Goal: Information Seeking & Learning: Learn about a topic

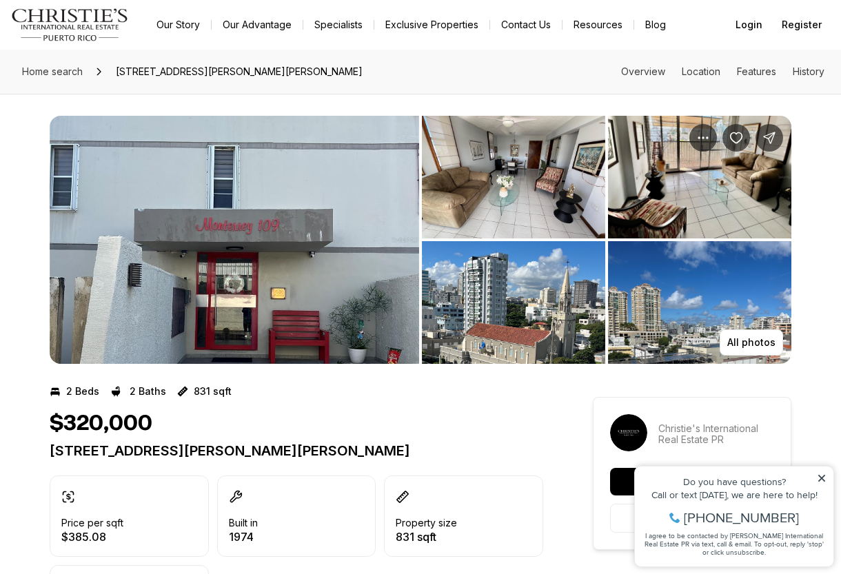
click at [331, 283] on img "View image gallery" at bounding box center [235, 240] width 370 height 248
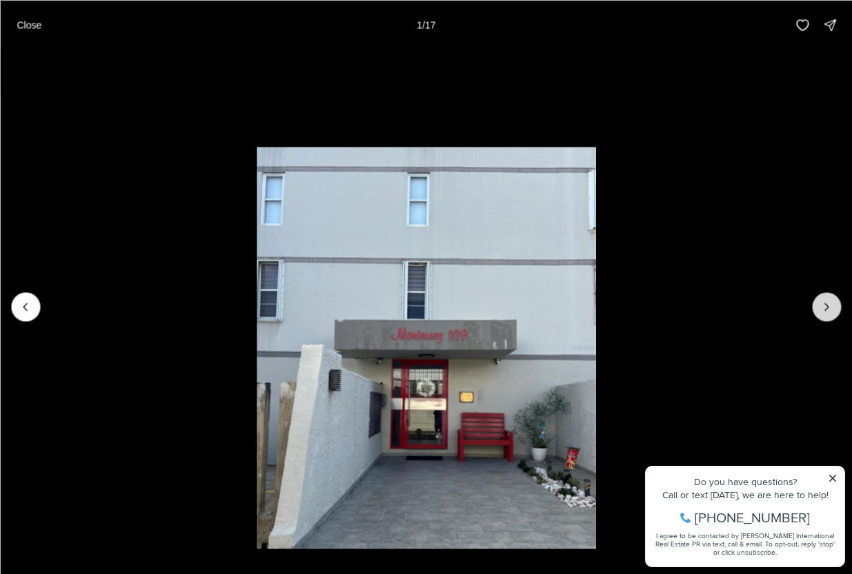
click at [826, 308] on icon "Next slide" at bounding box center [826, 307] width 14 height 14
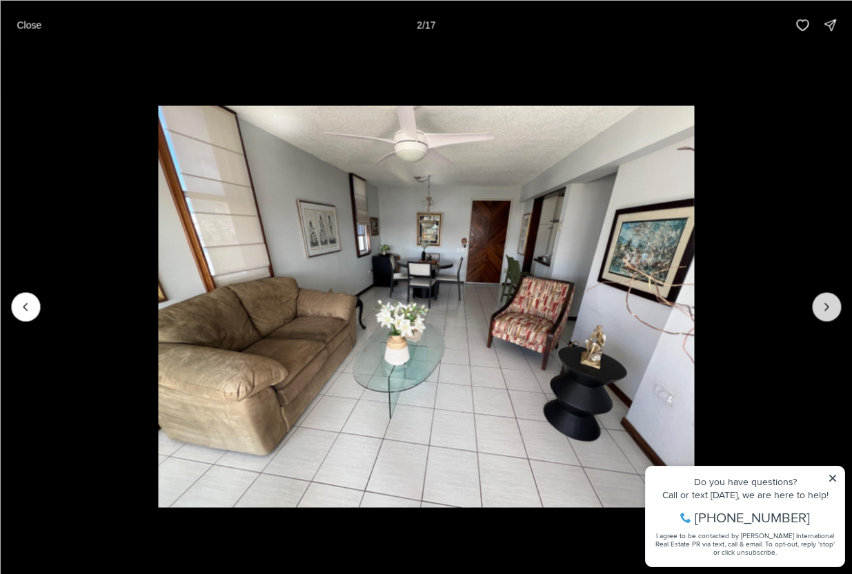
click at [826, 308] on icon "Next slide" at bounding box center [826, 307] width 14 height 14
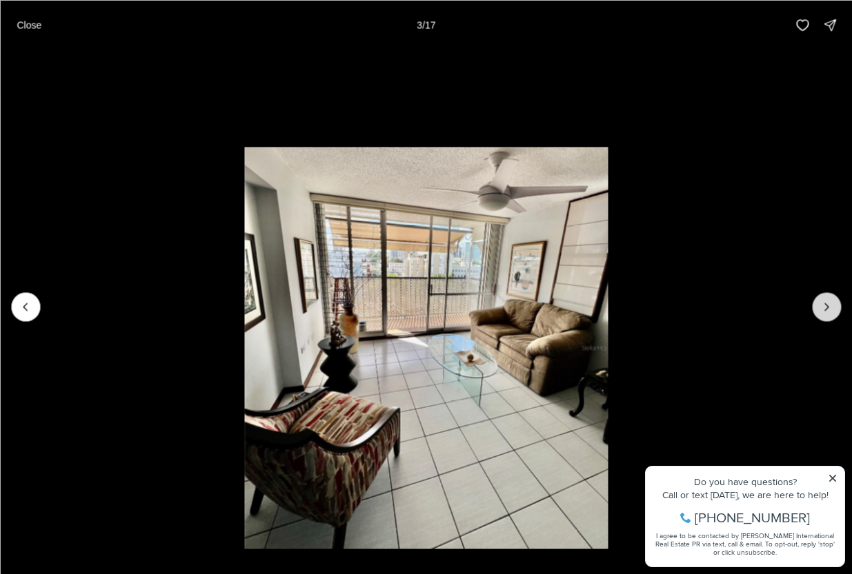
click at [826, 308] on icon "Next slide" at bounding box center [826, 307] width 14 height 14
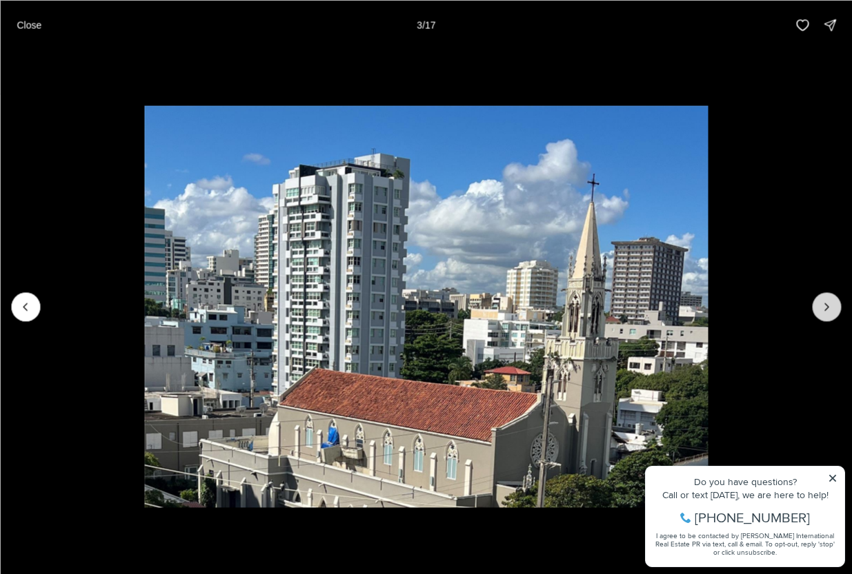
click at [826, 308] on icon "Next slide" at bounding box center [826, 307] width 14 height 14
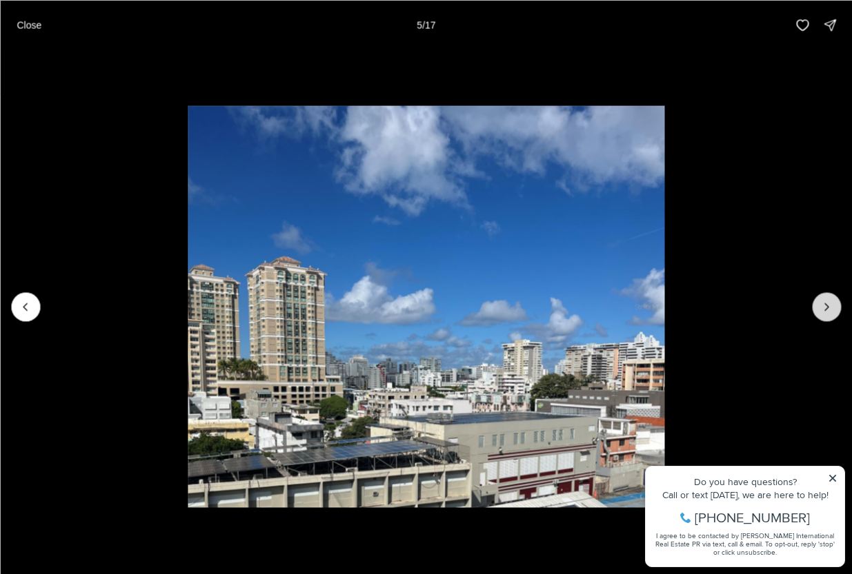
click at [826, 308] on icon "Next slide" at bounding box center [826, 307] width 14 height 14
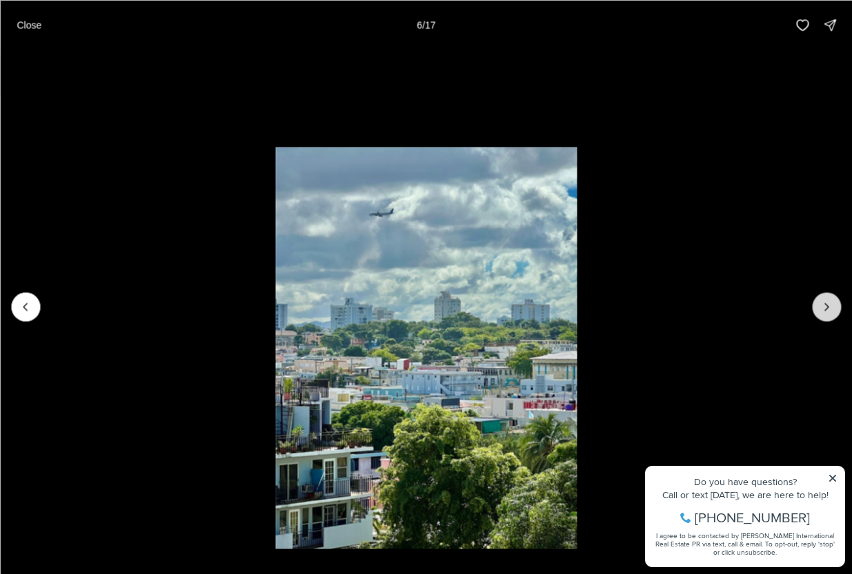
click at [826, 308] on icon "Next slide" at bounding box center [826, 307] width 14 height 14
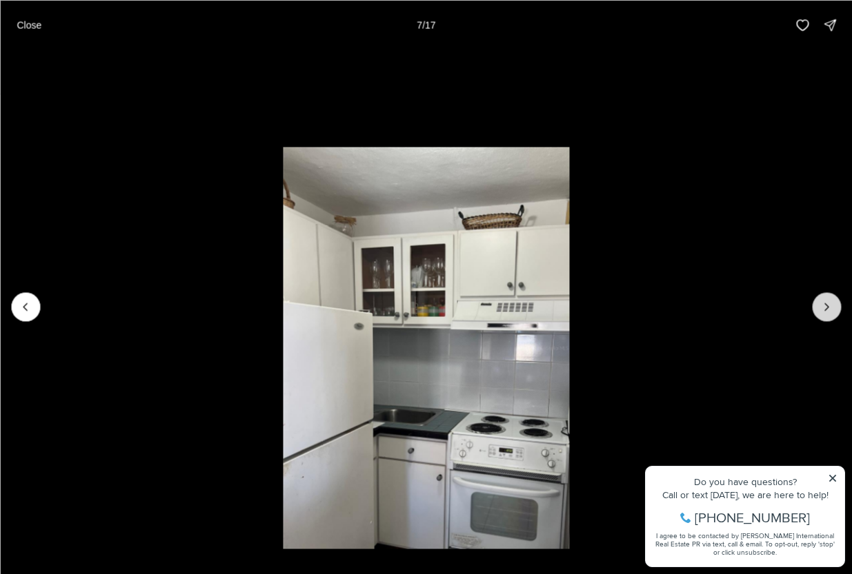
click at [826, 308] on icon "Next slide" at bounding box center [826, 307] width 14 height 14
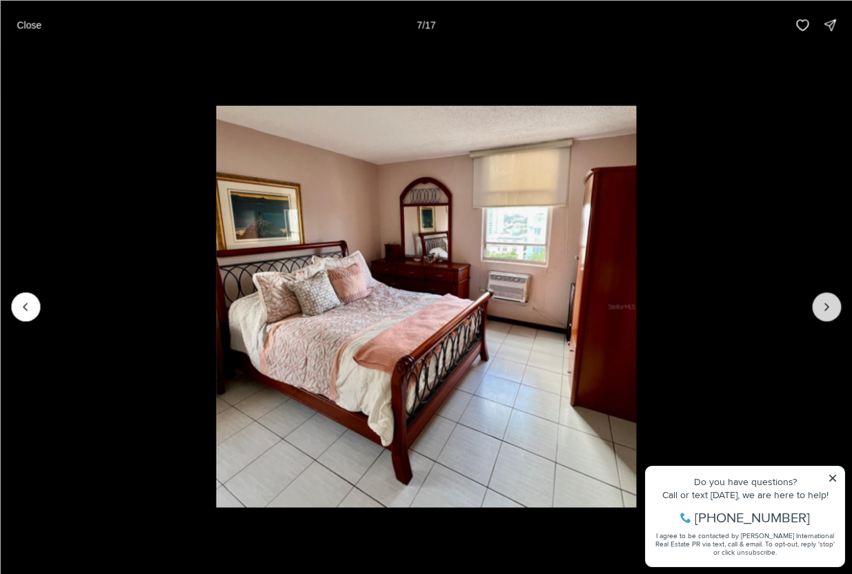
click at [826, 308] on icon "Next slide" at bounding box center [826, 307] width 14 height 14
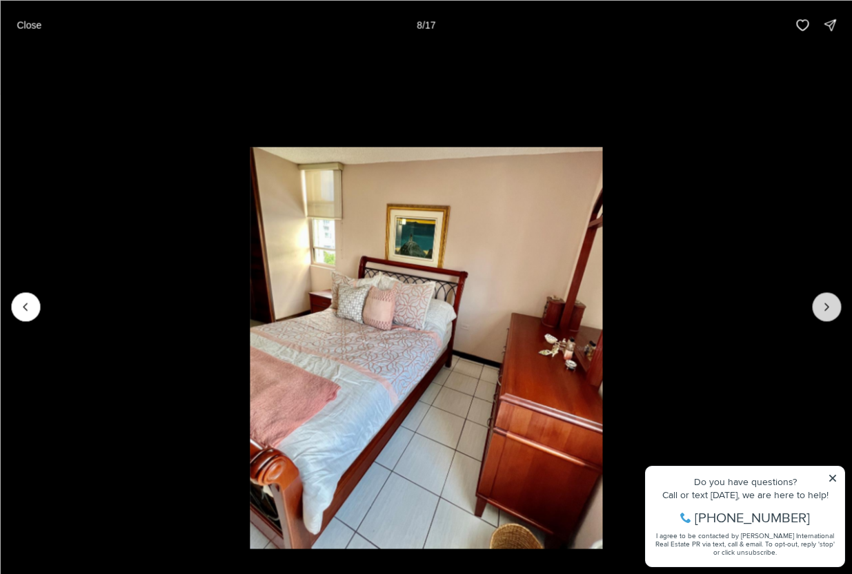
click at [826, 308] on icon "Next slide" at bounding box center [826, 307] width 14 height 14
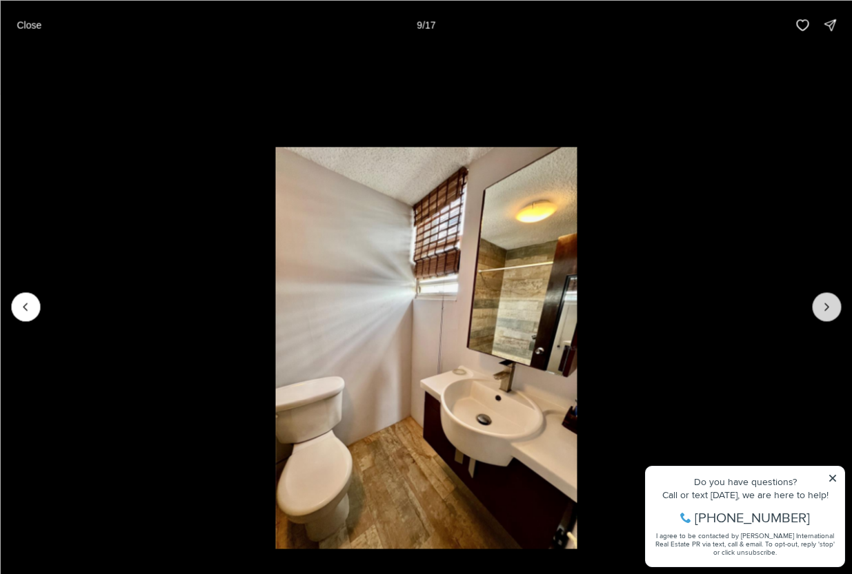
click at [826, 308] on icon "Next slide" at bounding box center [826, 307] width 14 height 14
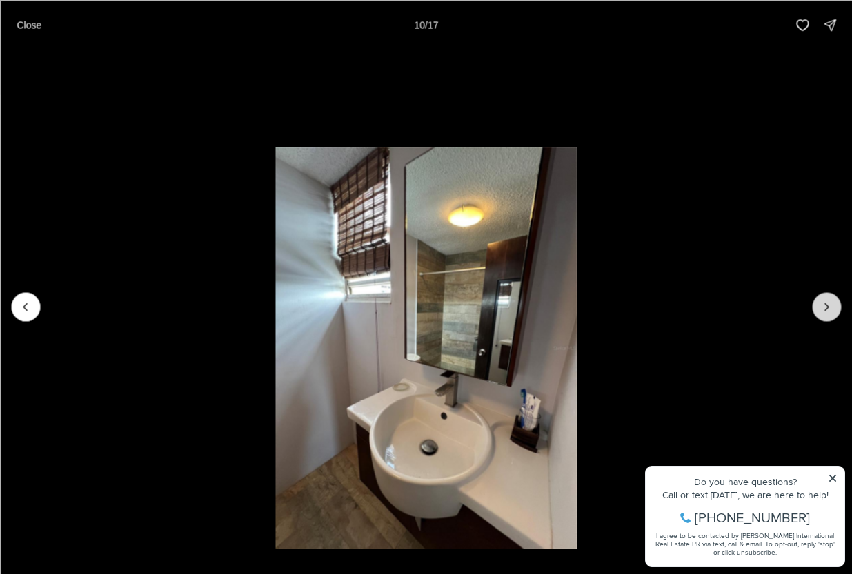
click at [826, 308] on icon "Next slide" at bounding box center [826, 307] width 14 height 14
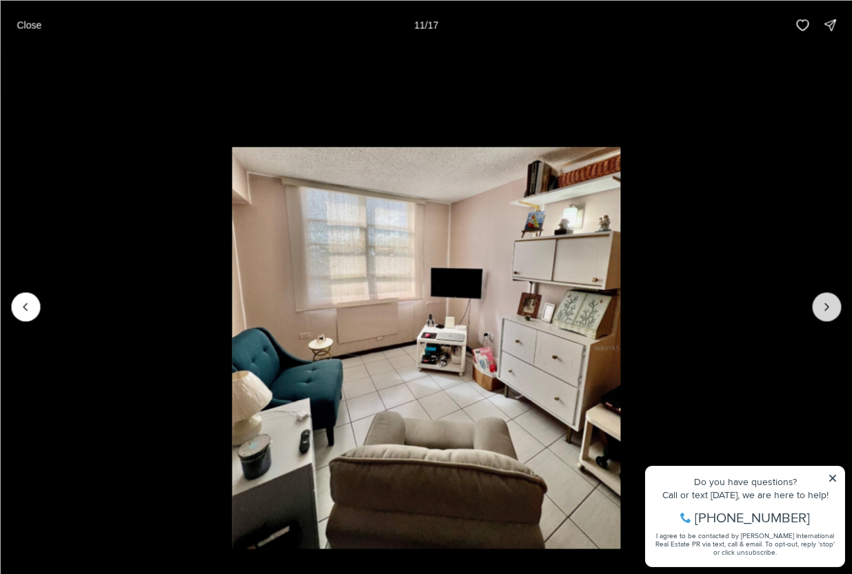
click at [826, 308] on icon "Next slide" at bounding box center [826, 307] width 14 height 14
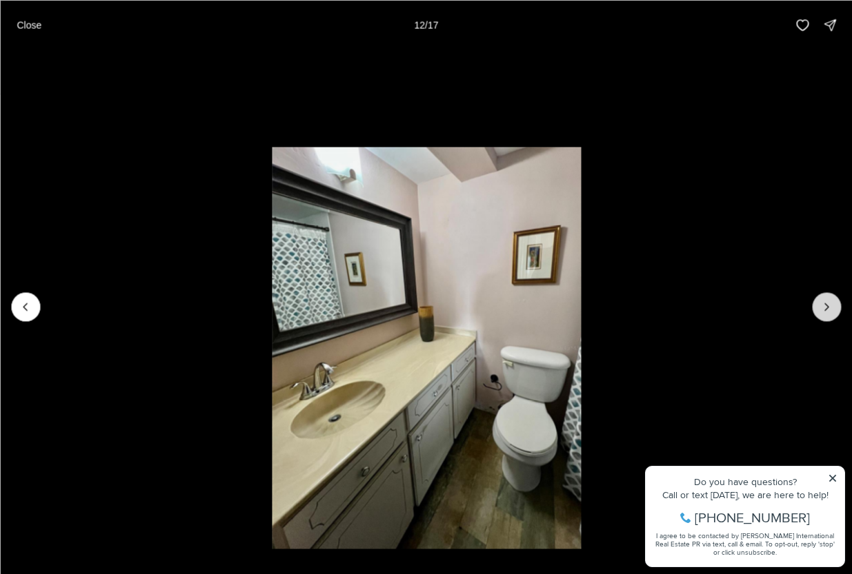
click at [826, 308] on icon "Next slide" at bounding box center [826, 307] width 14 height 14
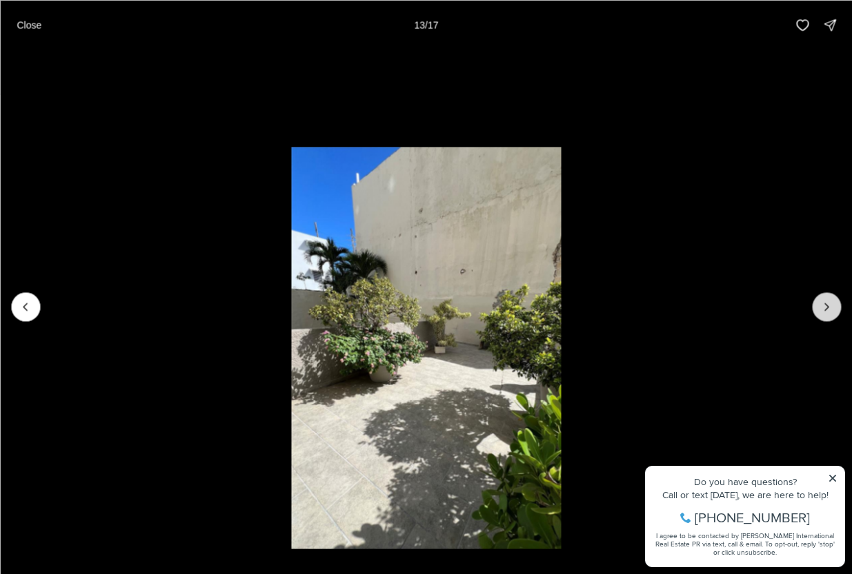
click at [826, 308] on icon "Next slide" at bounding box center [826, 307] width 14 height 14
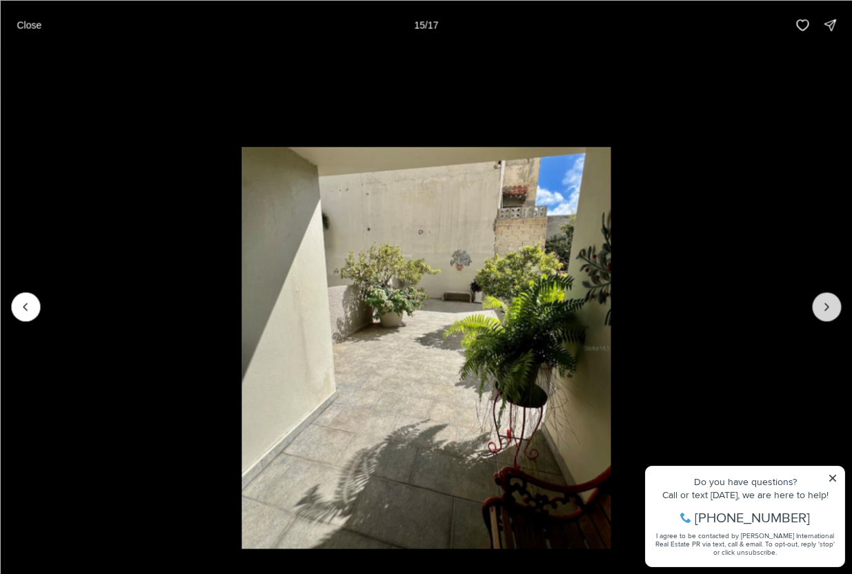
click at [826, 308] on icon "Next slide" at bounding box center [826, 307] width 14 height 14
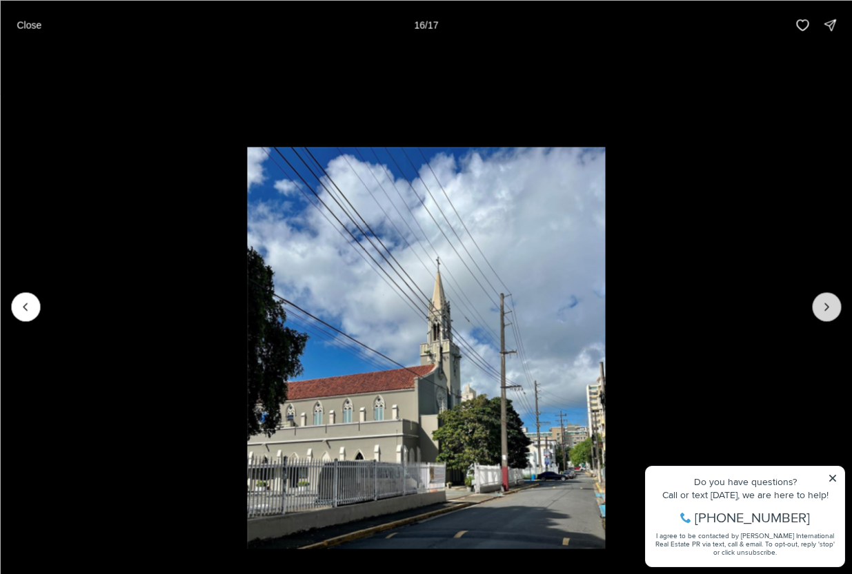
click at [826, 308] on icon "Next slide" at bounding box center [826, 307] width 14 height 14
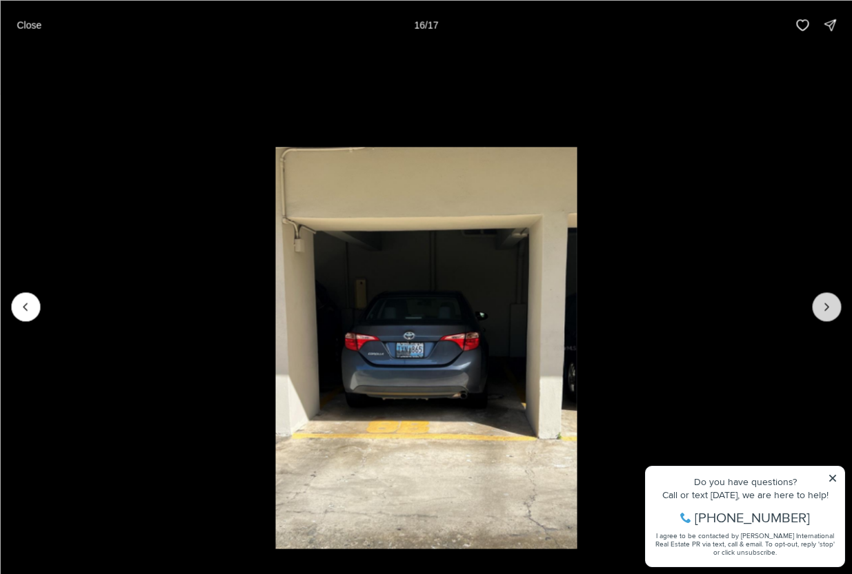
click at [826, 308] on div at bounding box center [826, 306] width 29 height 29
